Goal: Navigation & Orientation: Find specific page/section

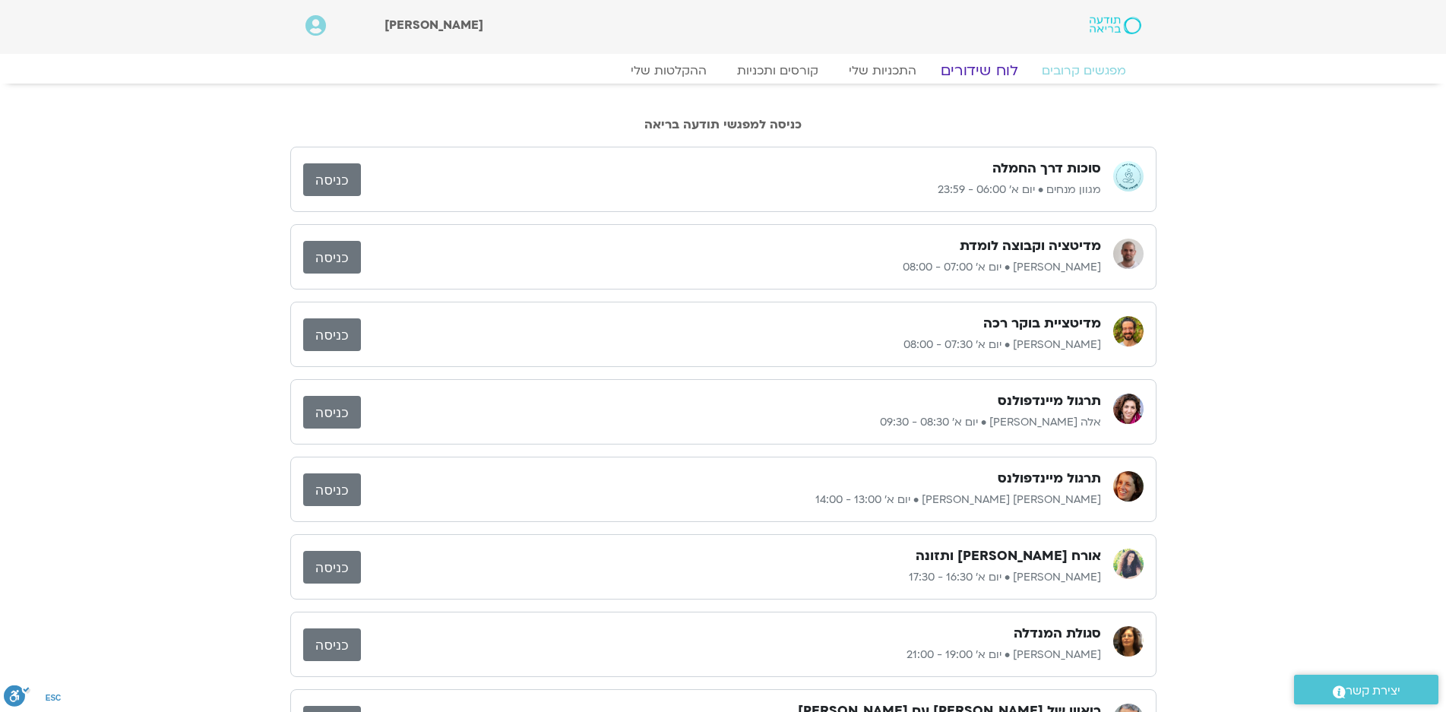
click at [979, 69] on link "לוח שידורים" at bounding box center [979, 71] width 114 height 18
click at [992, 68] on link "לוח שידורים" at bounding box center [979, 71] width 114 height 18
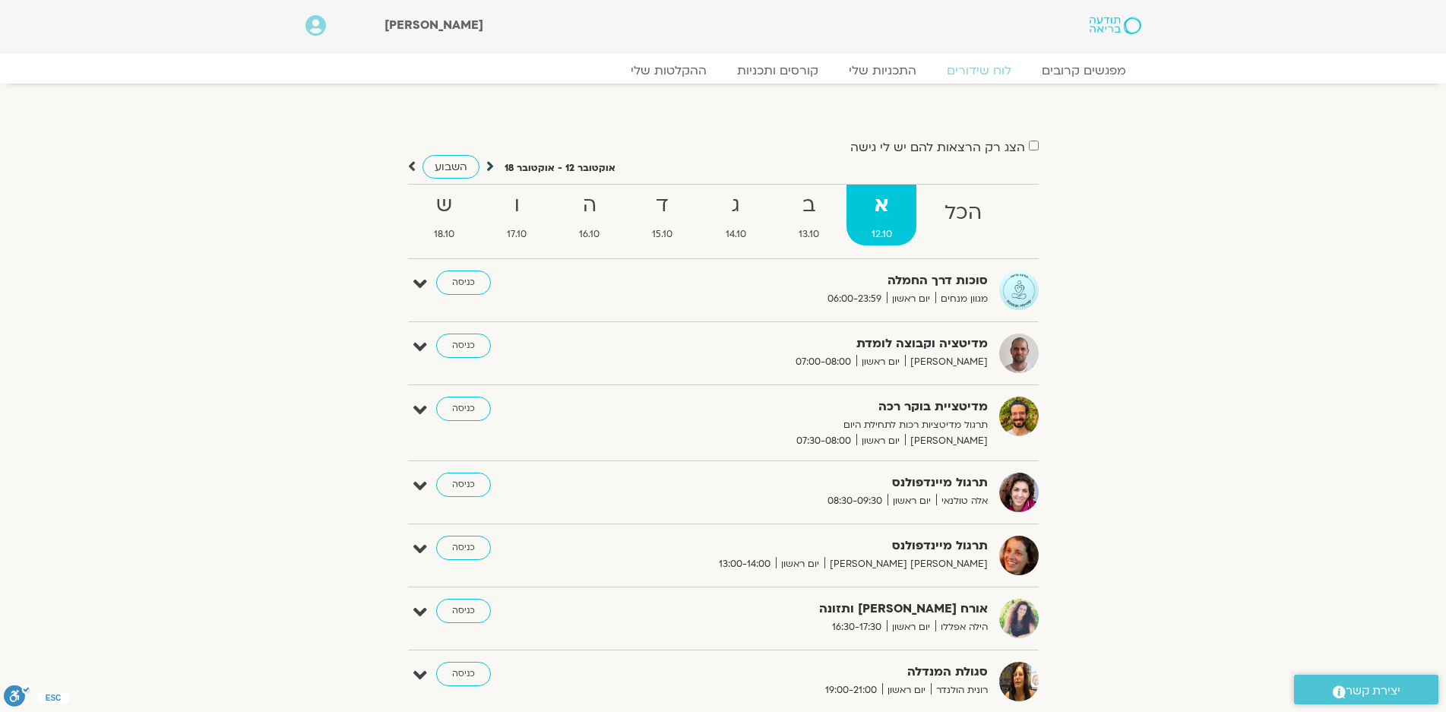
click at [489, 166] on icon at bounding box center [490, 166] width 8 height 15
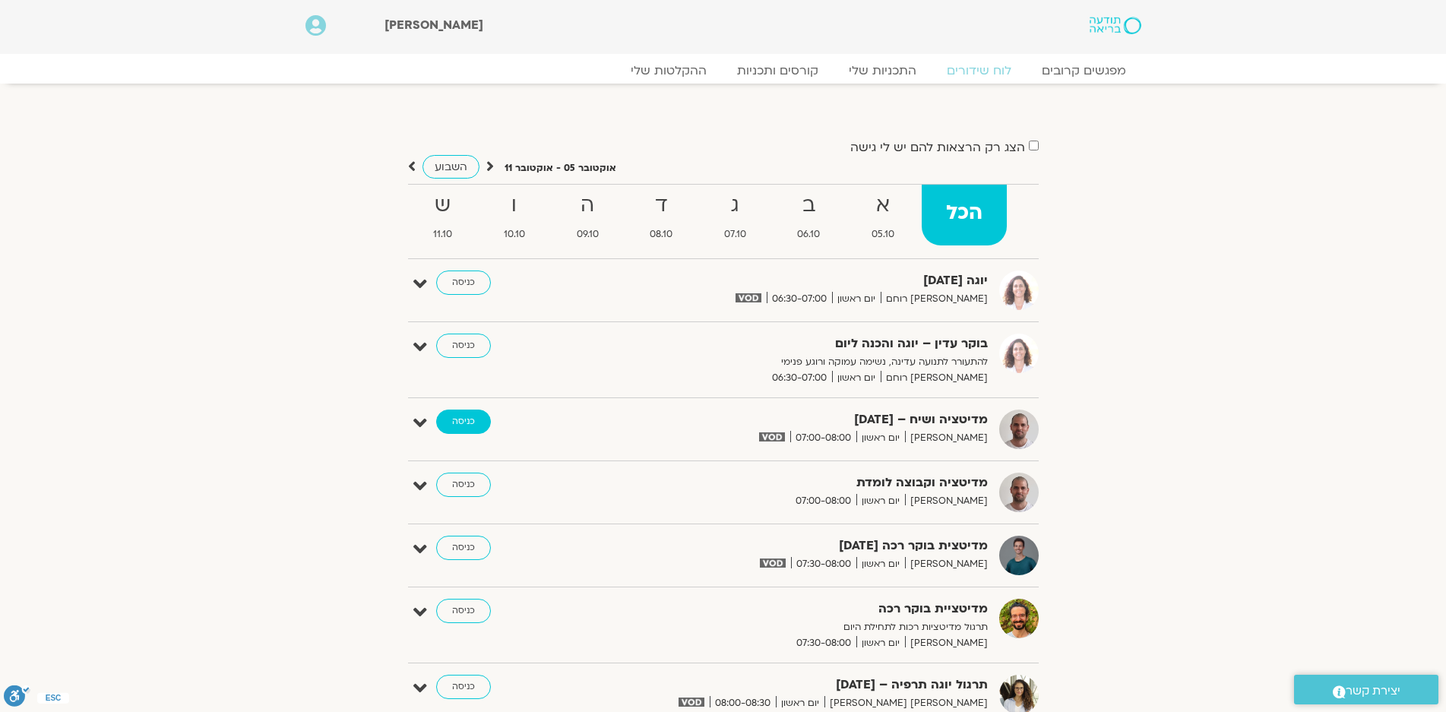
click at [461, 421] on link "כניסה" at bounding box center [463, 422] width 55 height 24
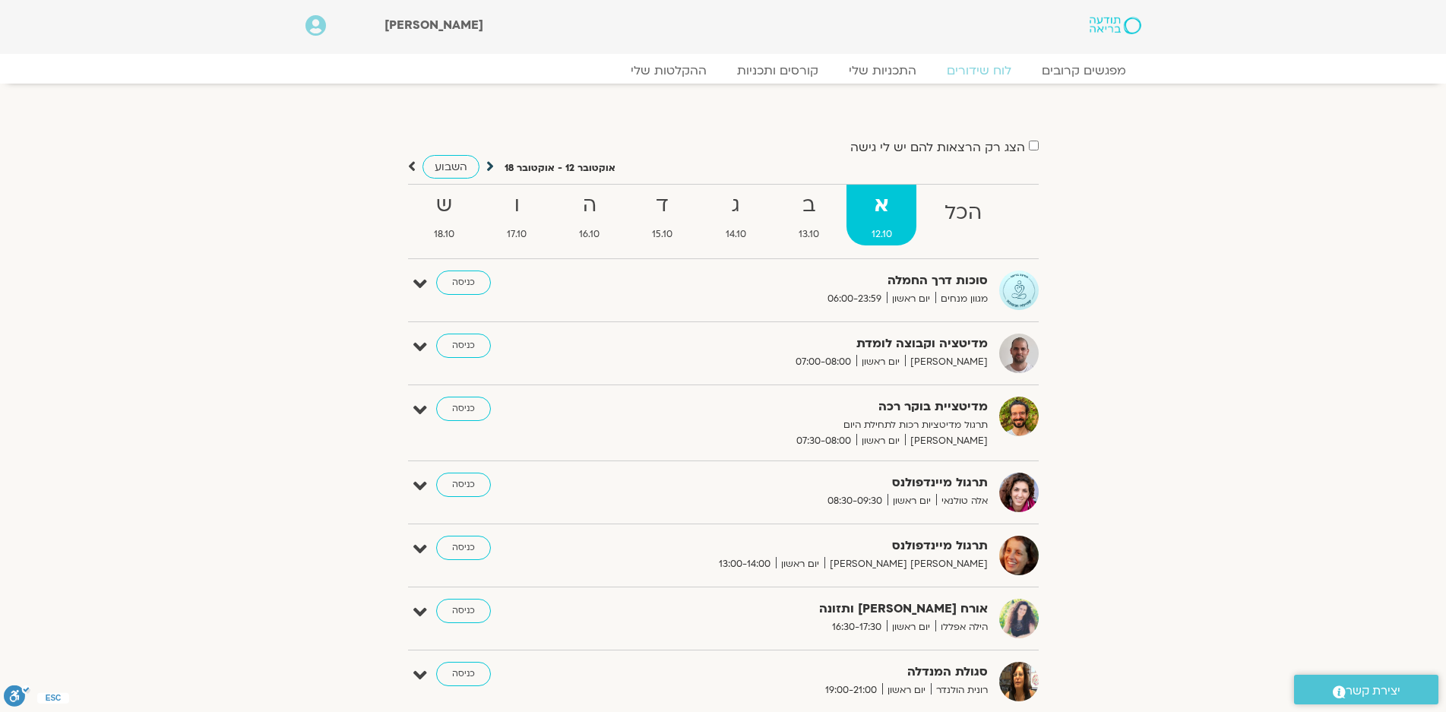
click at [486, 163] on icon at bounding box center [490, 166] width 8 height 15
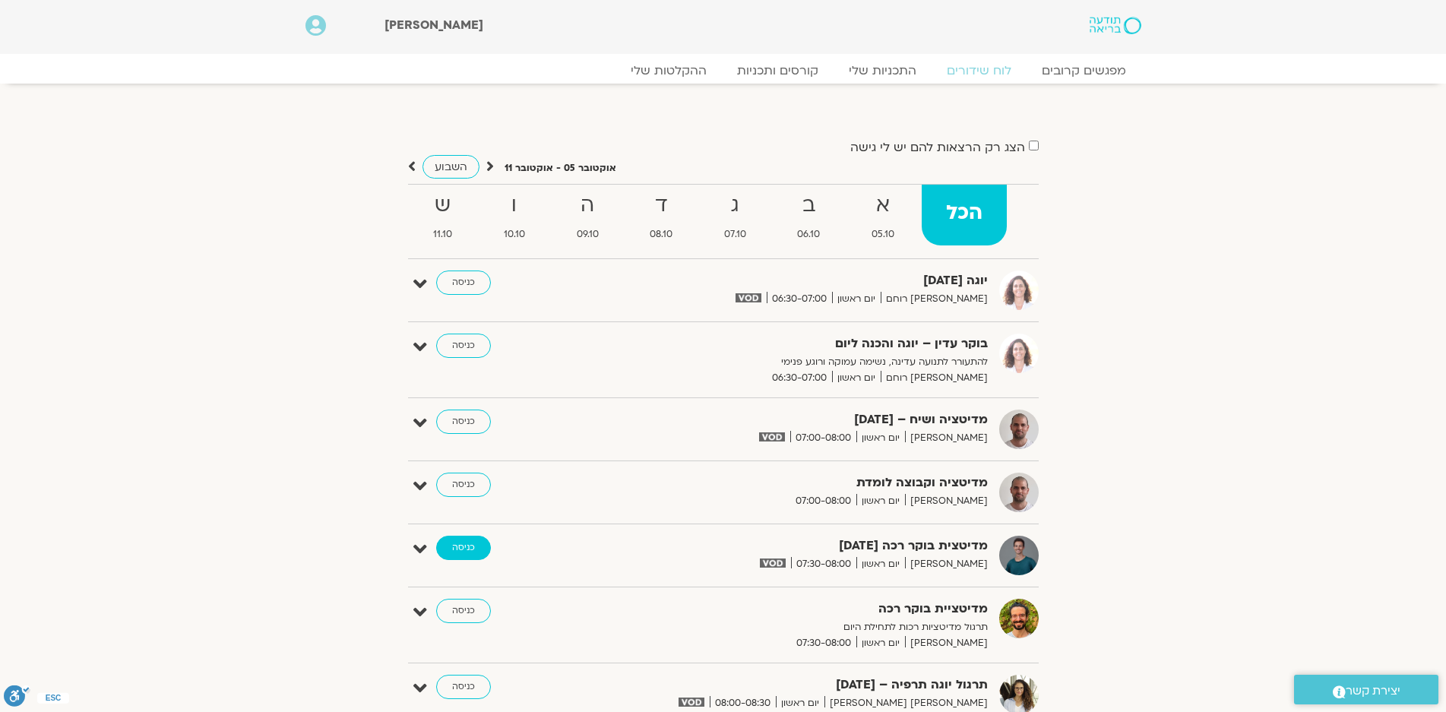
click at [454, 543] on link "כניסה" at bounding box center [463, 548] width 55 height 24
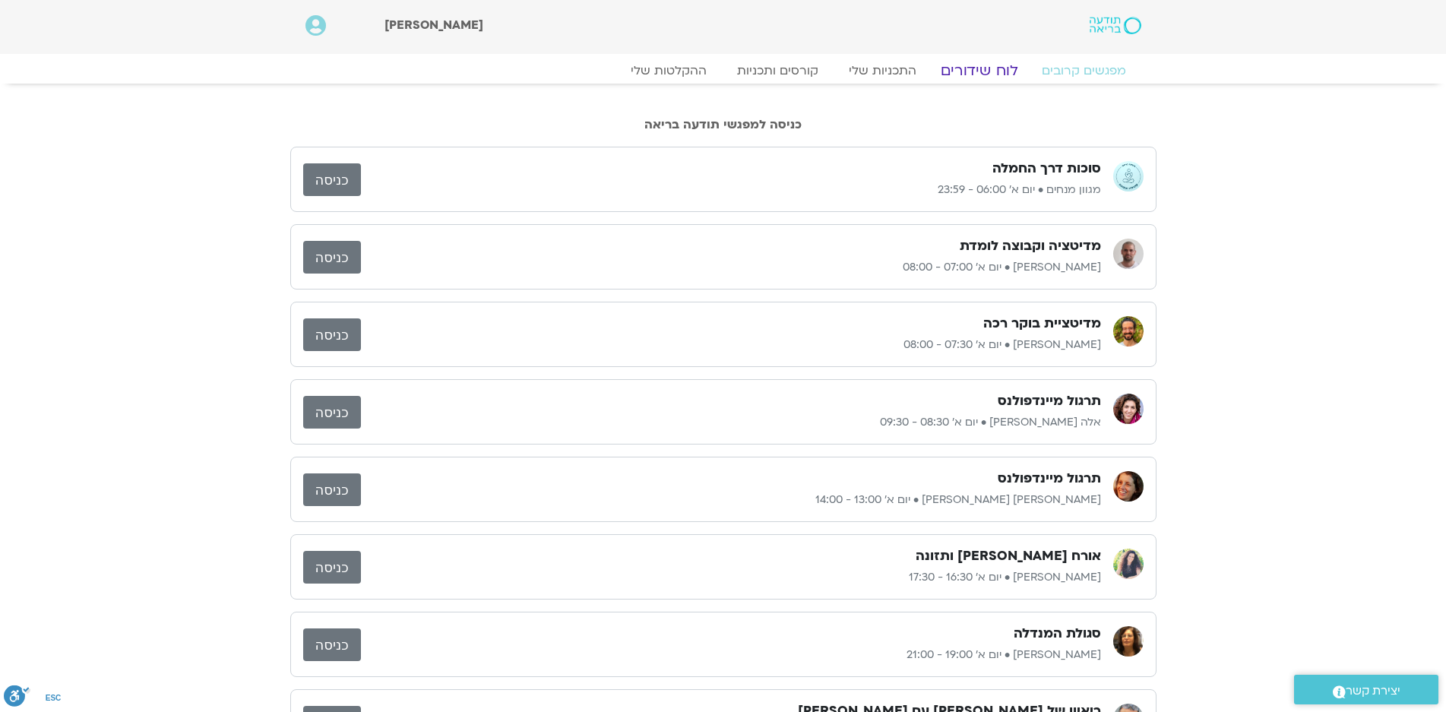
click at [980, 72] on link "לוח שידורים" at bounding box center [979, 71] width 114 height 18
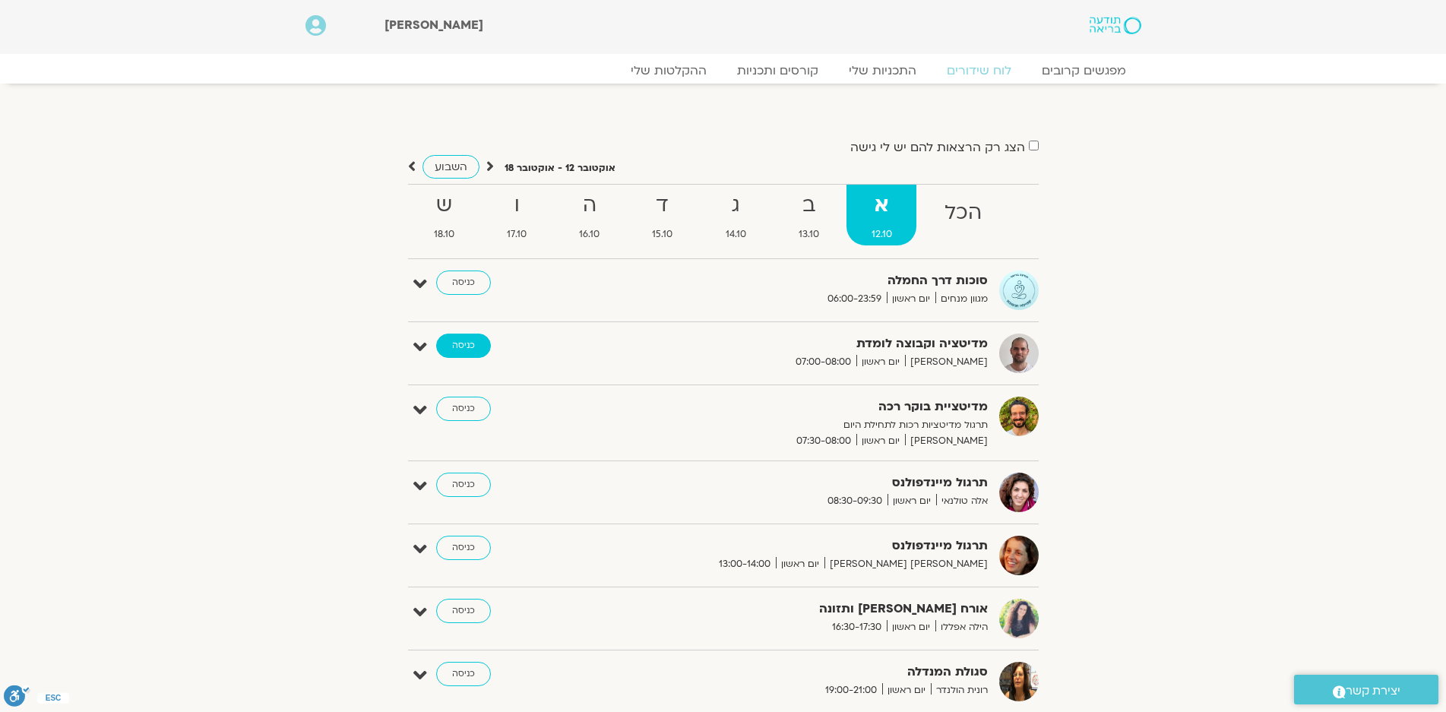
click at [459, 335] on link "כניסה" at bounding box center [463, 346] width 55 height 24
click at [488, 168] on icon at bounding box center [490, 166] width 8 height 15
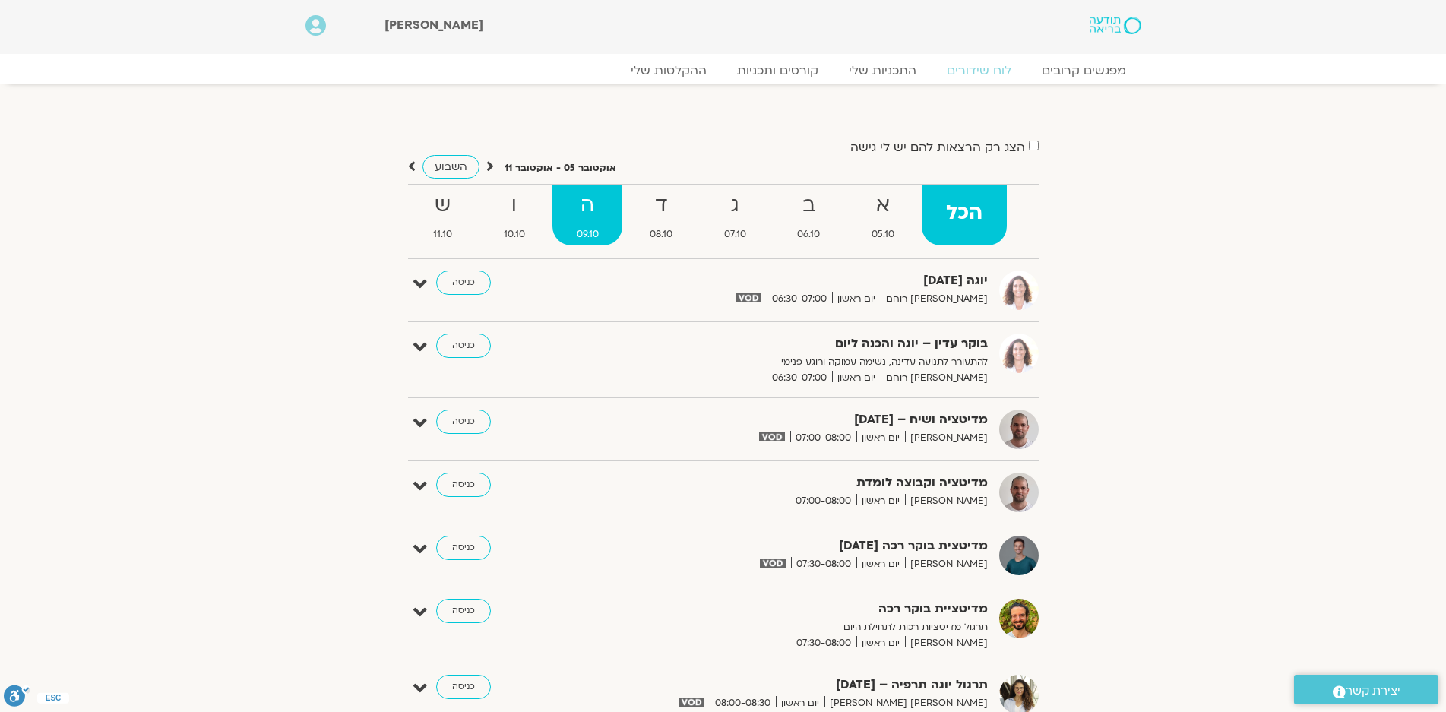
click at [587, 210] on strong "ה" at bounding box center [587, 205] width 71 height 34
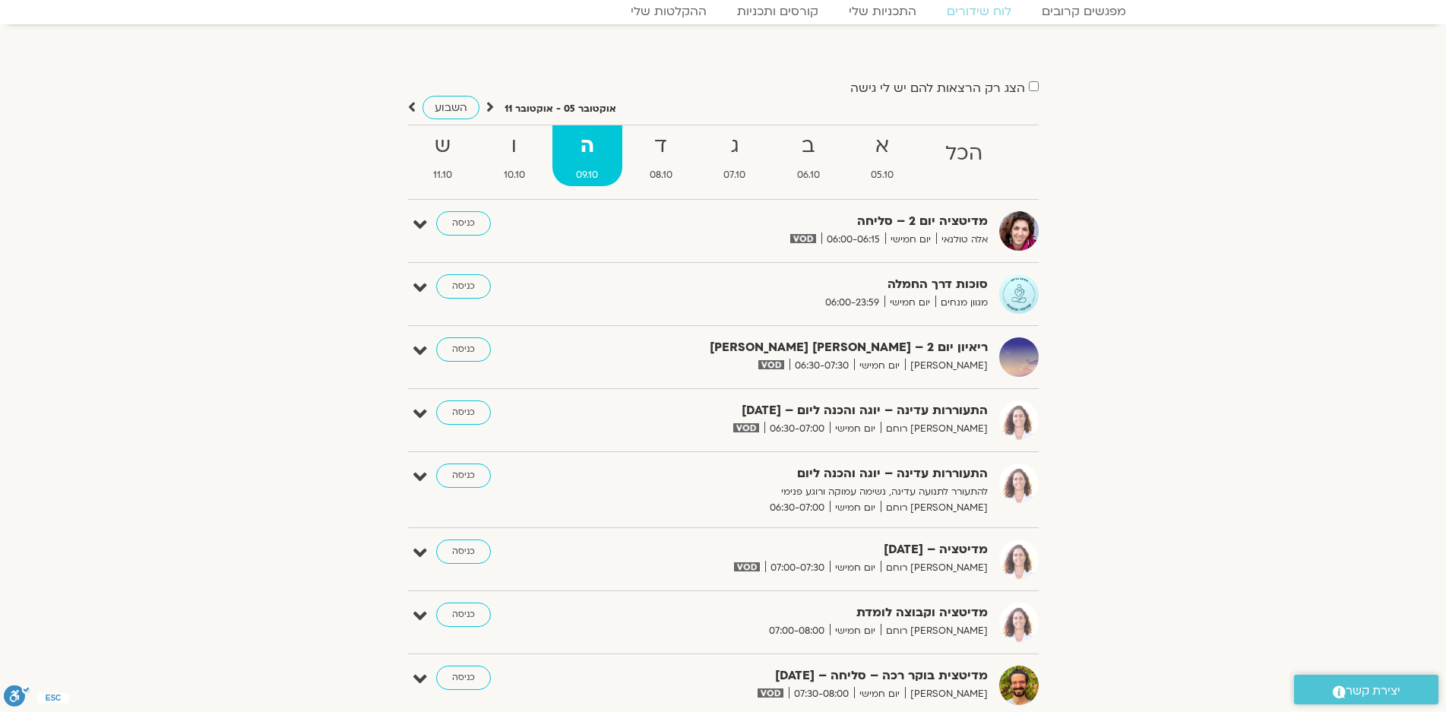
scroll to position [152, 0]
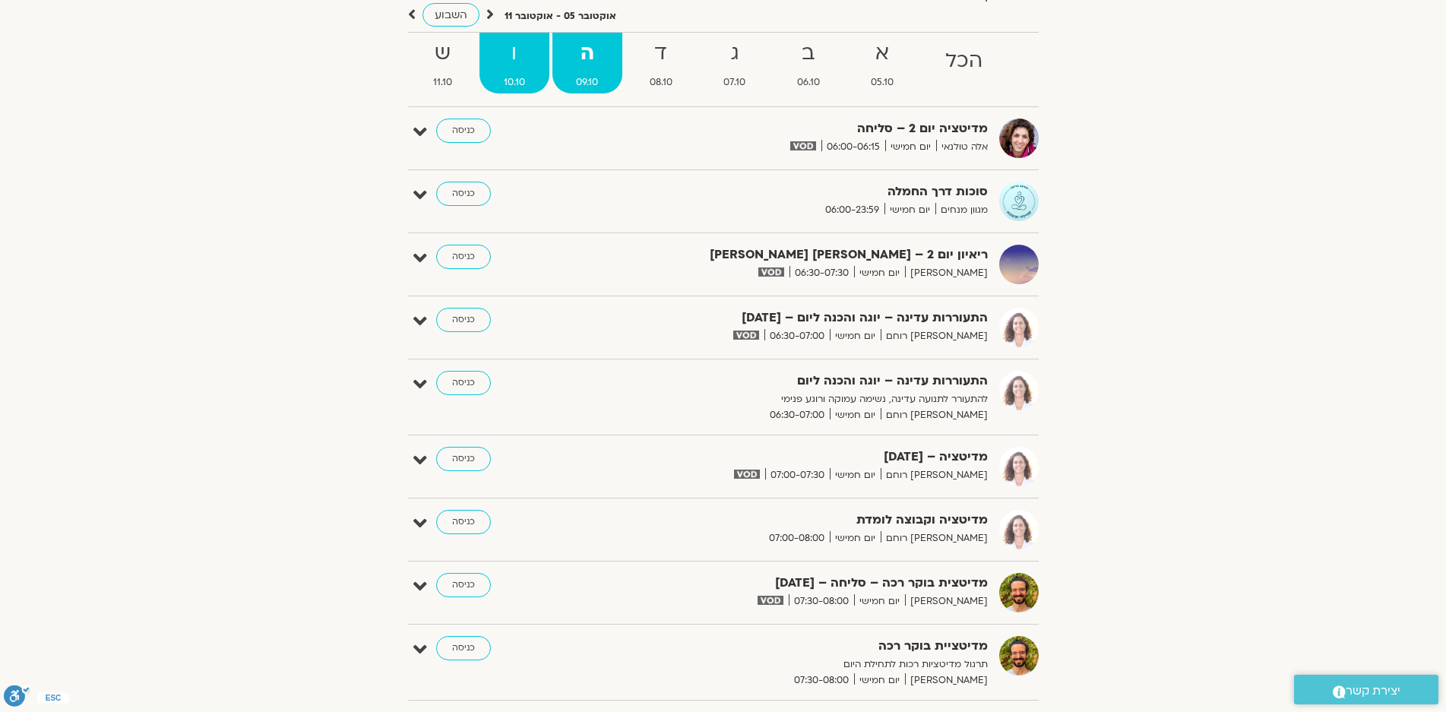
click at [509, 57] on strong "ו" at bounding box center [514, 53] width 70 height 34
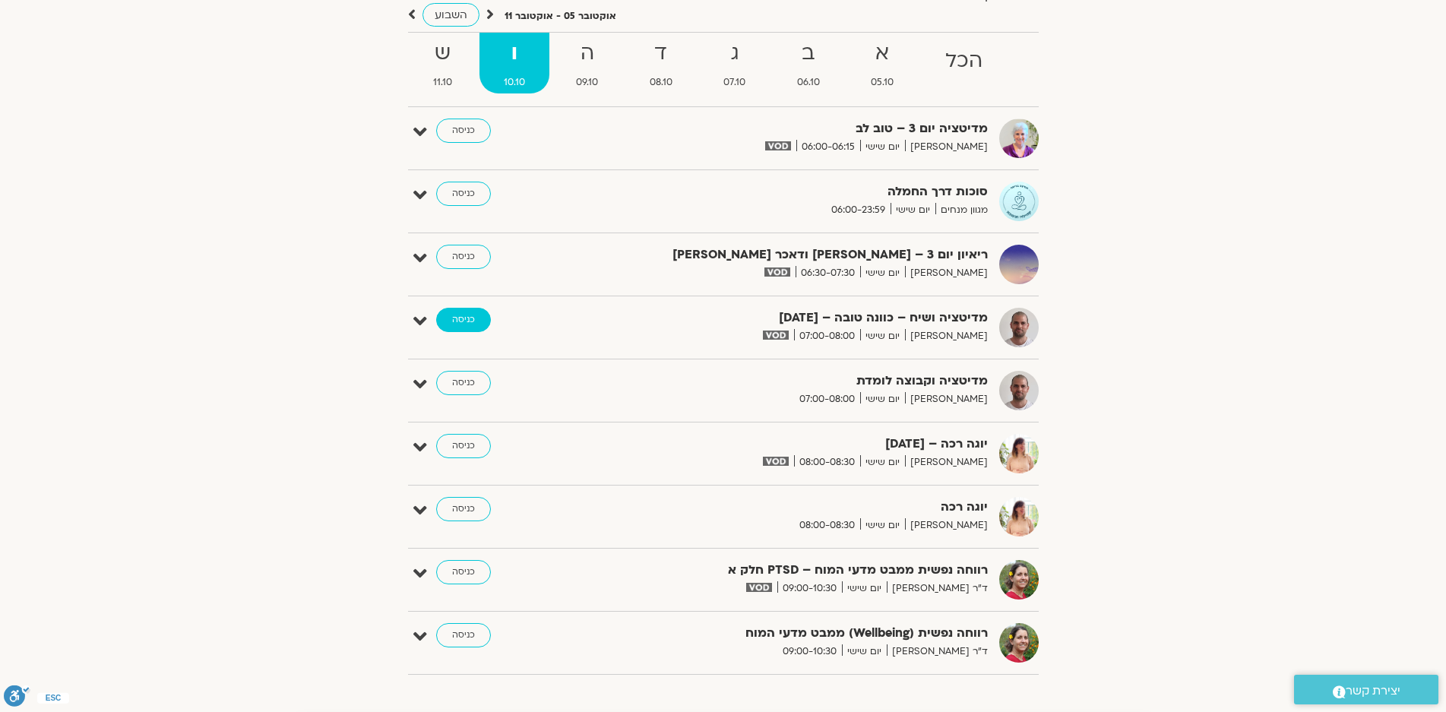
click at [465, 316] on link "כניסה" at bounding box center [463, 320] width 55 height 24
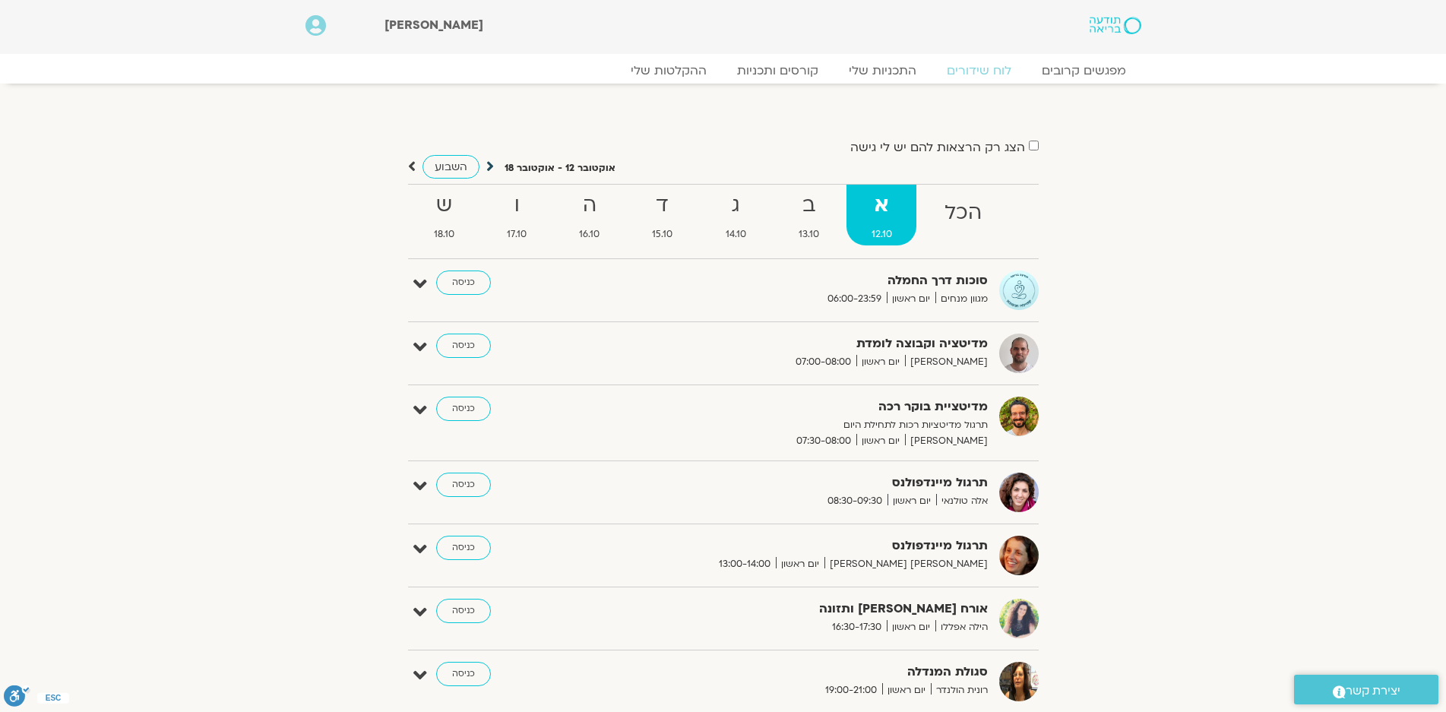
click at [487, 166] on icon at bounding box center [490, 166] width 8 height 15
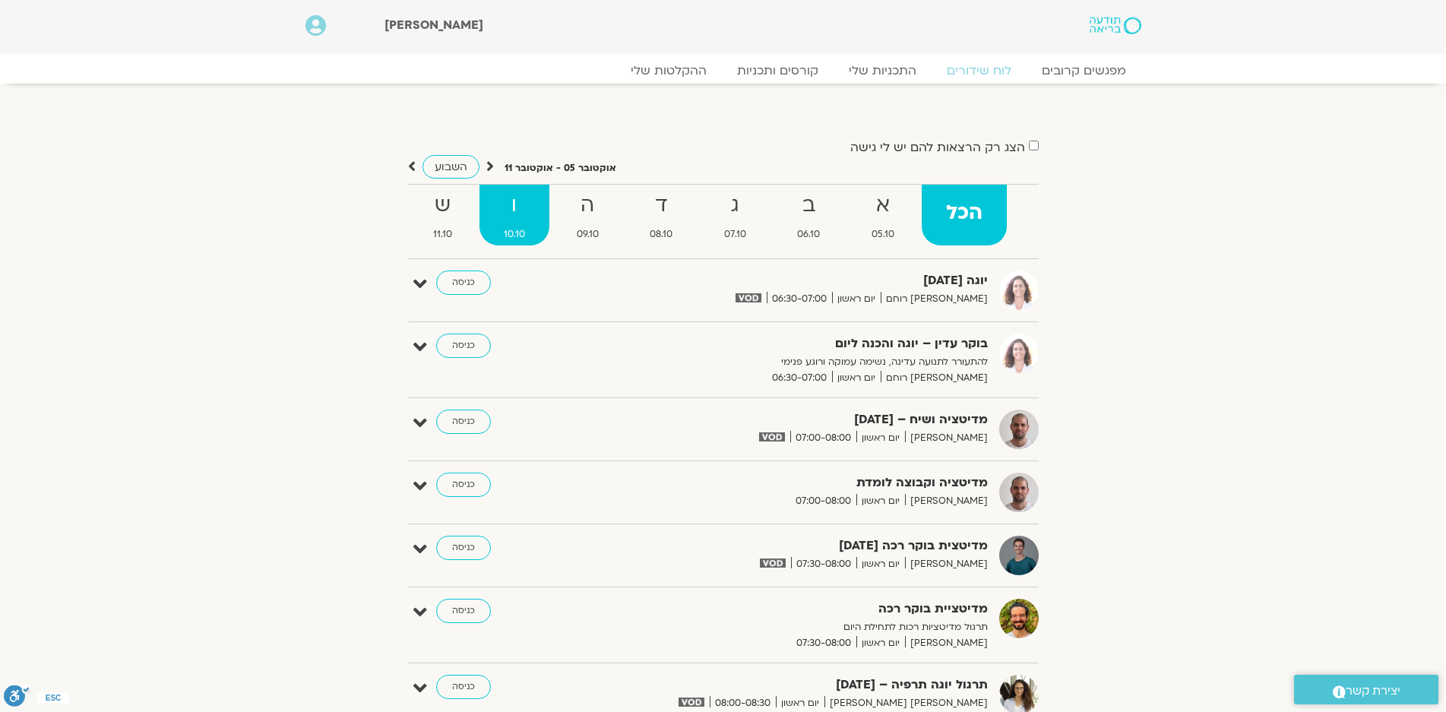
click at [515, 205] on strong "ו" at bounding box center [514, 205] width 70 height 34
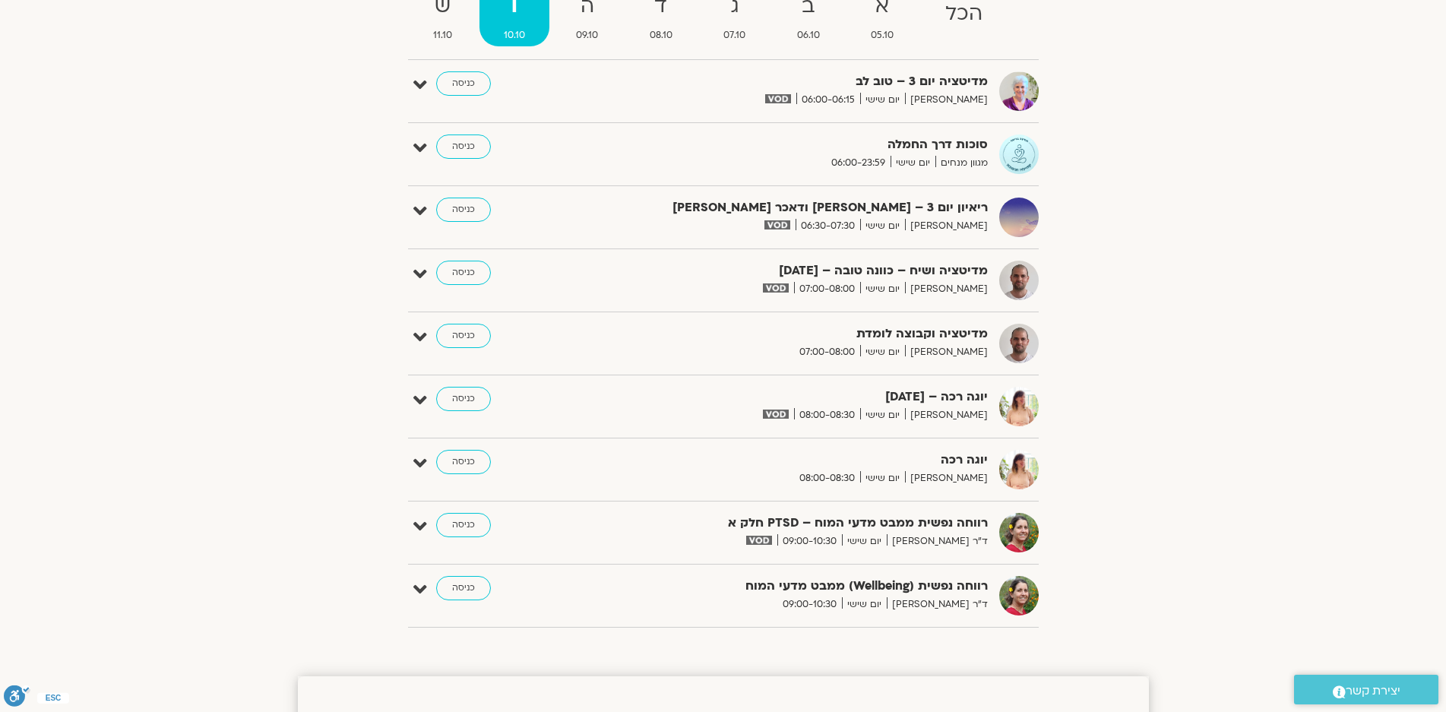
scroll to position [228, 0]
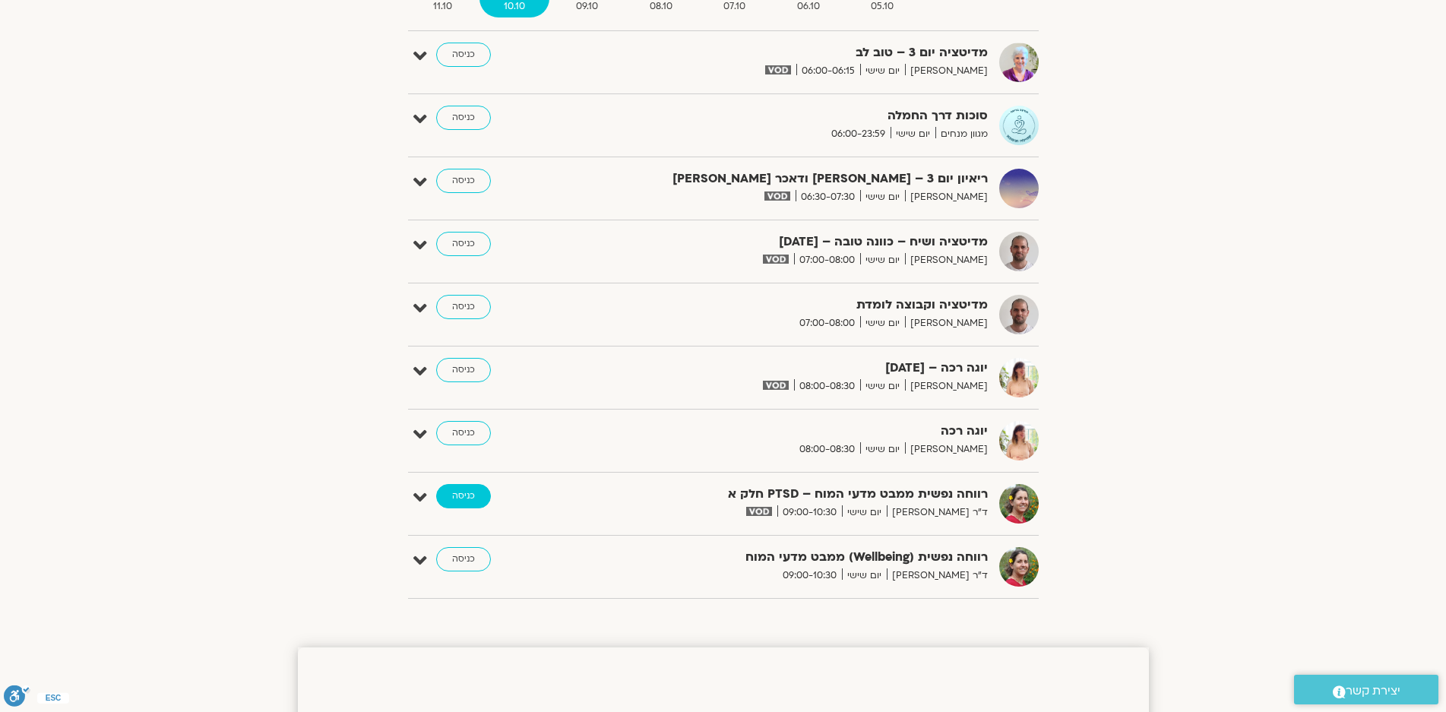
click at [457, 494] on link "כניסה" at bounding box center [463, 496] width 55 height 24
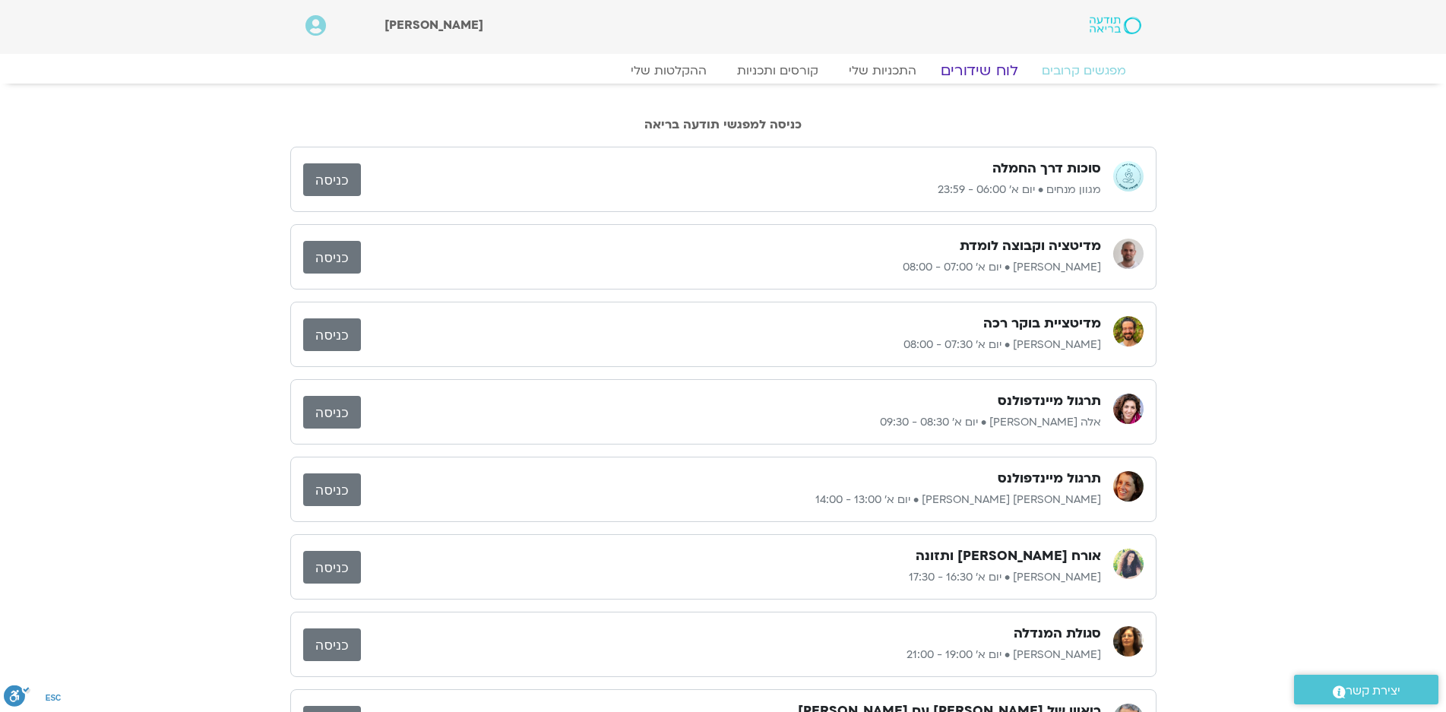
click at [967, 70] on link "לוח שידורים" at bounding box center [979, 71] width 114 height 18
